Goal: Navigation & Orientation: Find specific page/section

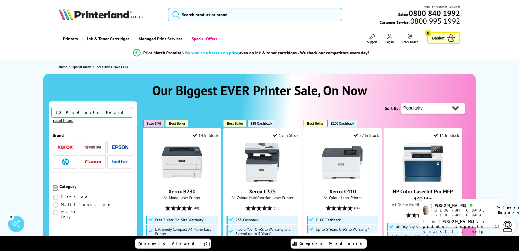
click at [76, 38] on link "Printers" at bounding box center [70, 39] width 23 height 14
